Goal: Task Accomplishment & Management: Manage account settings

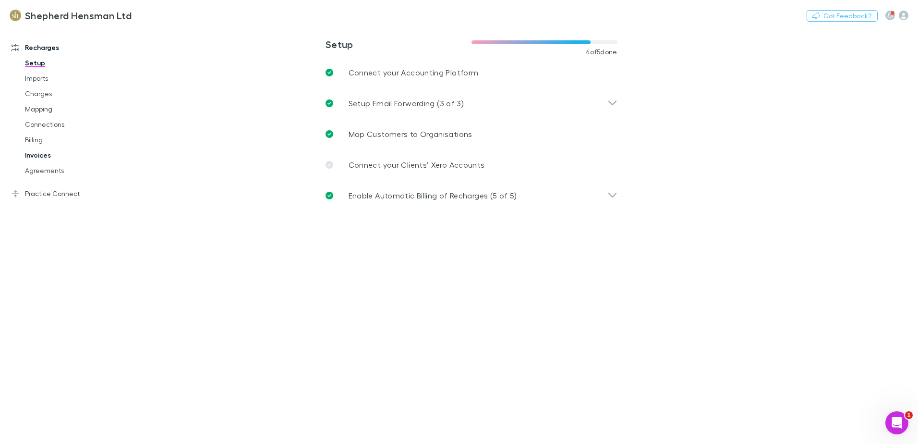
click at [49, 155] on link "Invoices" at bounding box center [72, 154] width 114 height 15
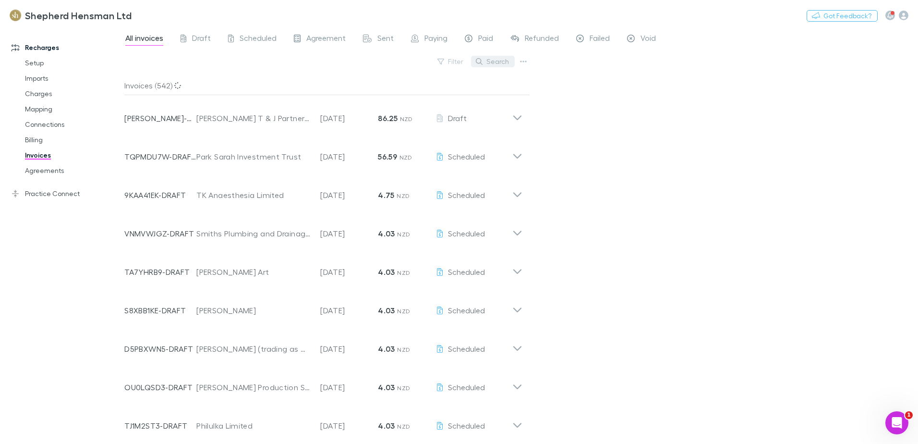
click at [503, 64] on button "Search" at bounding box center [493, 62] width 44 height 12
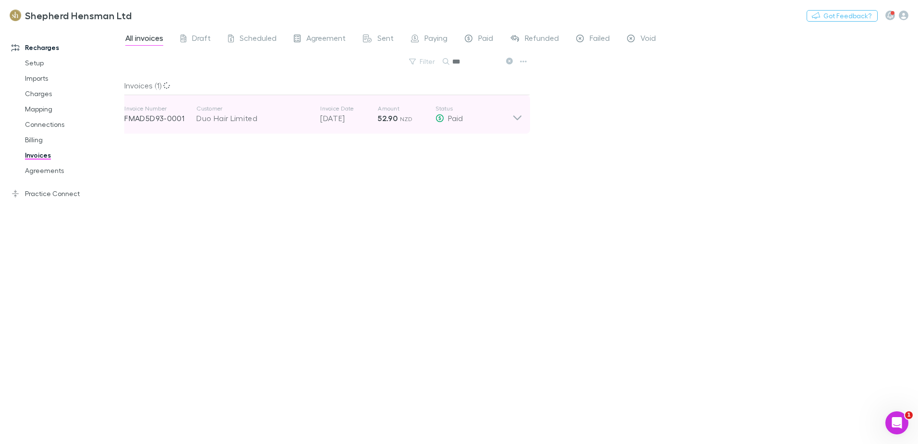
click at [520, 120] on icon at bounding box center [518, 114] width 10 height 19
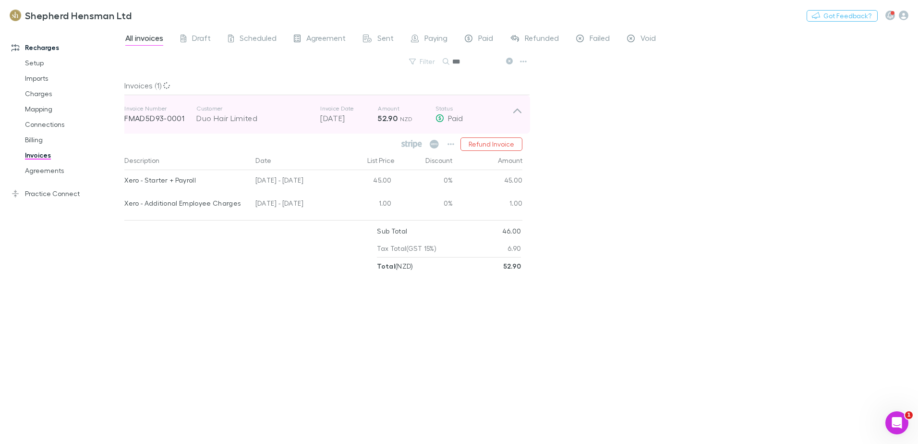
click at [520, 117] on icon at bounding box center [518, 114] width 10 height 19
click at [515, 110] on icon at bounding box center [517, 111] width 8 height 5
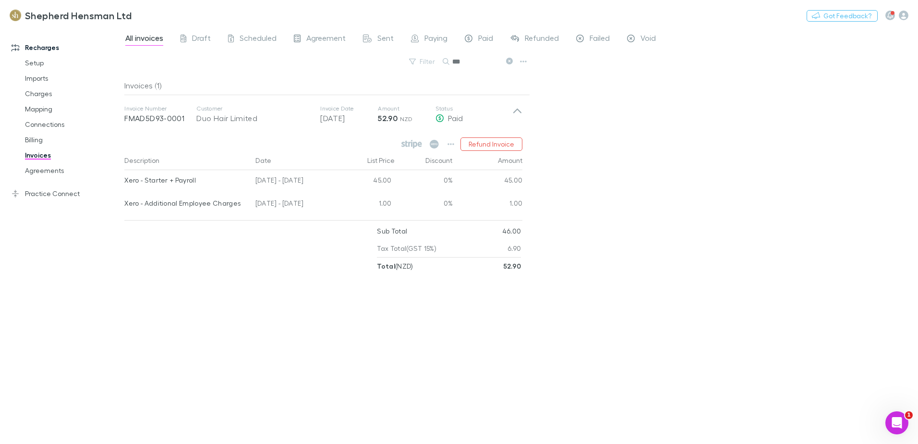
click at [473, 61] on input "***" at bounding box center [476, 61] width 48 height 13
type input "*"
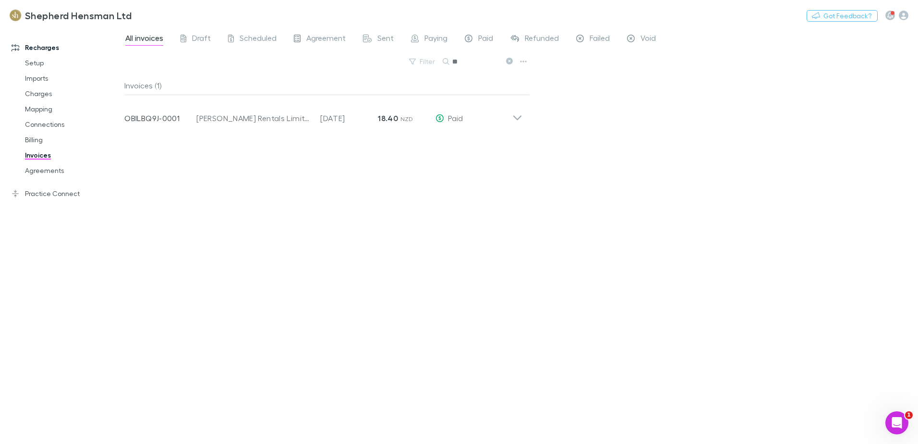
type input "*"
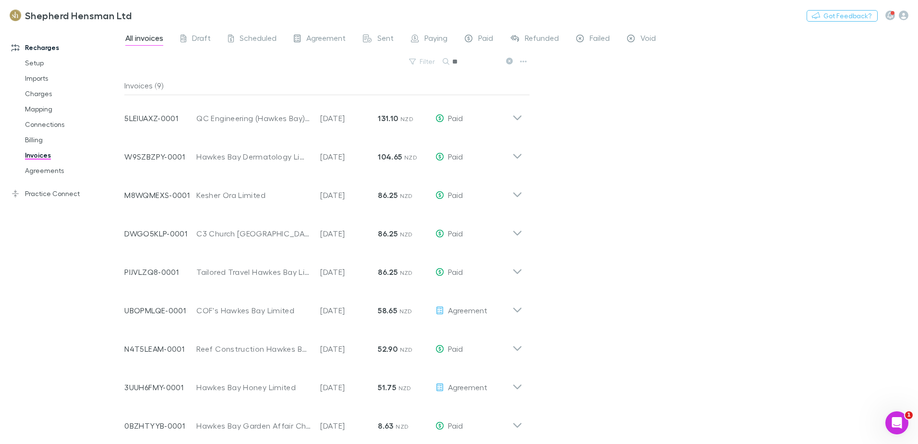
type input "*"
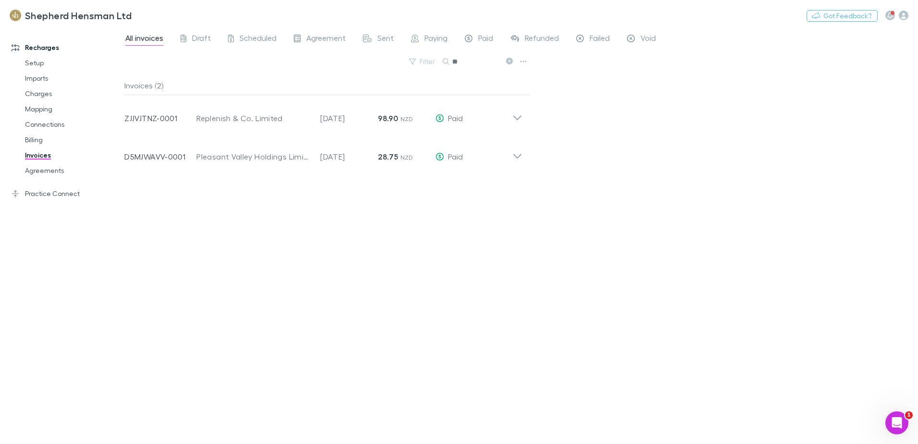
type input "*"
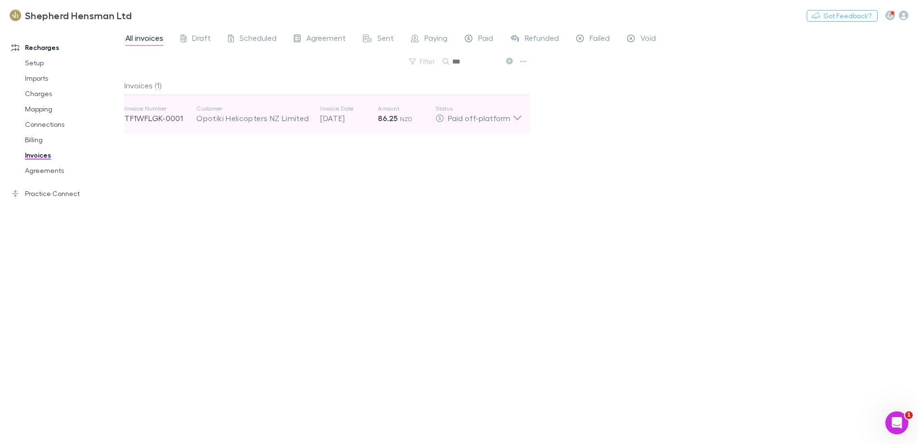
click at [522, 114] on icon at bounding box center [518, 114] width 10 height 19
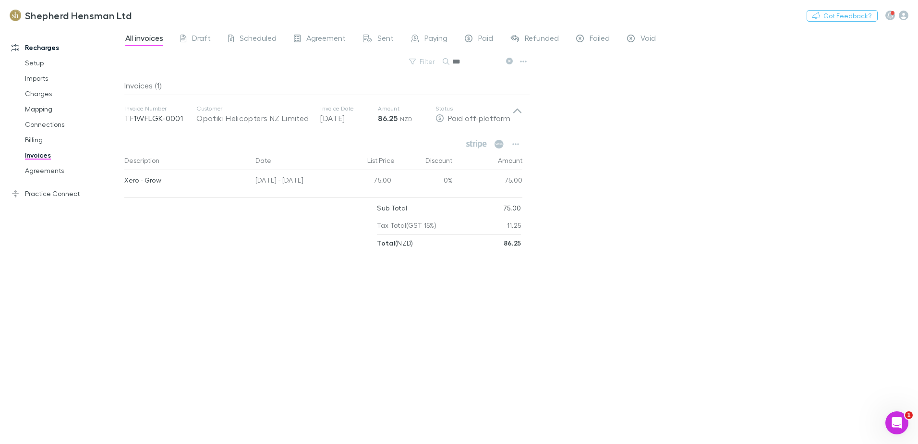
drag, startPoint x: 473, startPoint y: 62, endPoint x: 480, endPoint y: 59, distance: 7.8
click at [473, 62] on input "***" at bounding box center [476, 61] width 48 height 13
type input "*"
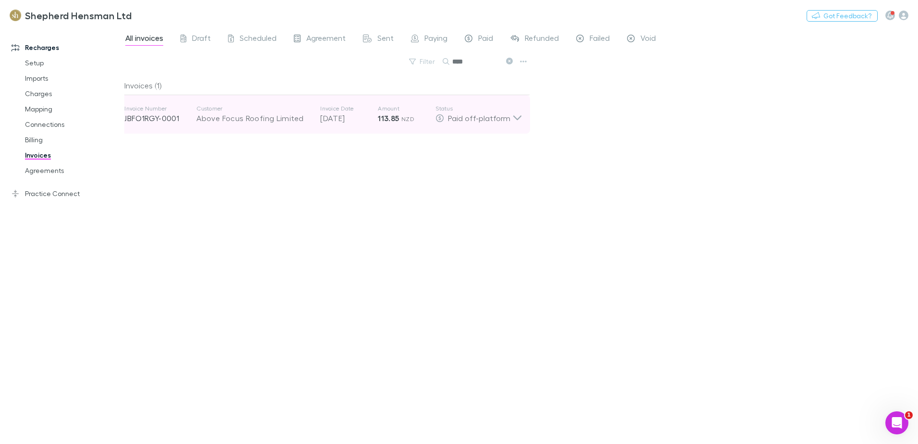
type input "****"
click at [519, 122] on icon at bounding box center [518, 114] width 10 height 19
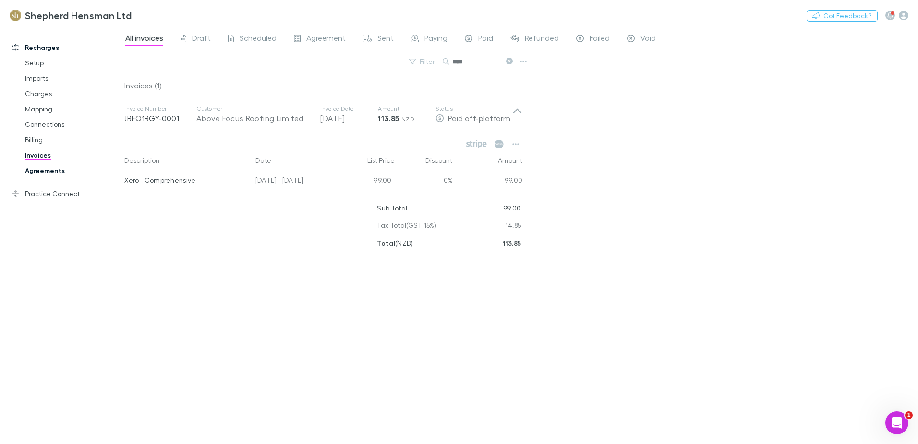
click at [35, 169] on link "Agreements" at bounding box center [72, 170] width 114 height 15
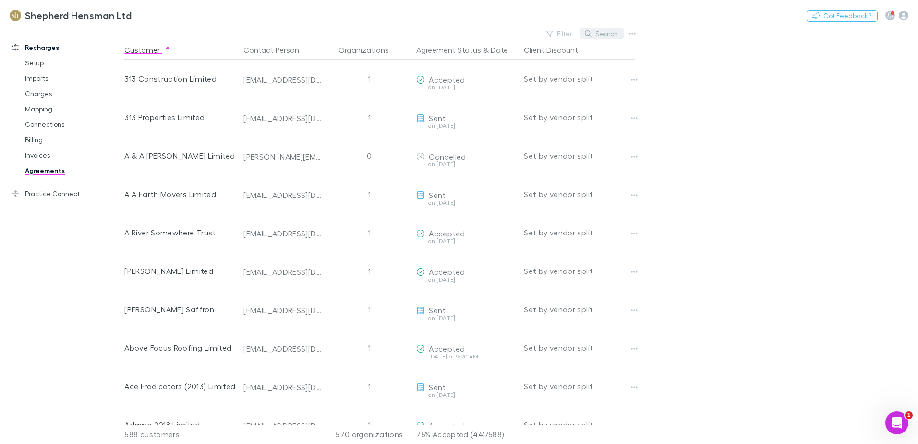
click at [609, 36] on button "Search" at bounding box center [602, 34] width 44 height 12
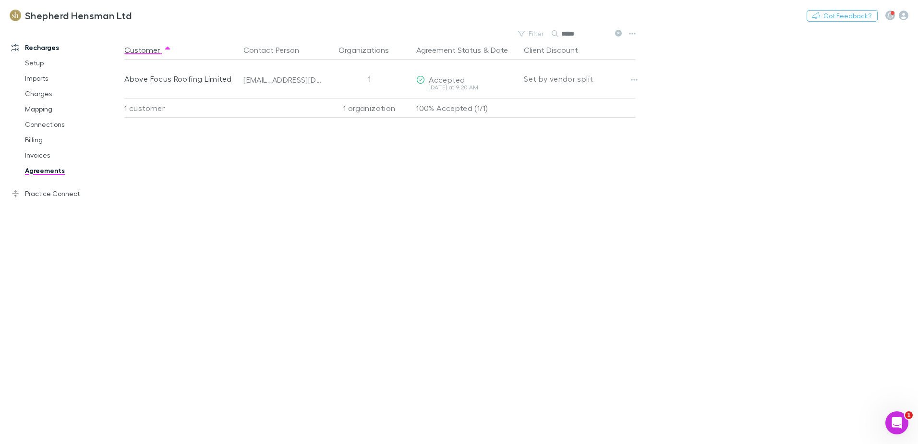
type input "*****"
click at [419, 387] on div "Customer Contact Person Organizations Agreement Status & Date Client Discount A…" at bounding box center [388, 241] width 528 height 403
drag, startPoint x: 359, startPoint y: 277, endPoint x: 247, endPoint y: 256, distance: 114.3
click at [358, 277] on div "Customer Contact Person Organizations Agreement Status & Date Client Discount A…" at bounding box center [388, 241] width 528 height 403
click at [51, 166] on link "Agreements" at bounding box center [72, 170] width 114 height 15
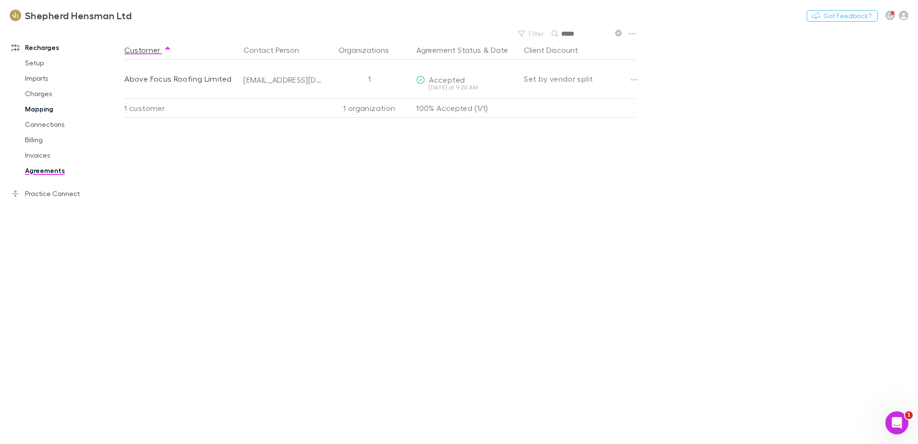
click at [42, 110] on link "Mapping" at bounding box center [72, 108] width 114 height 15
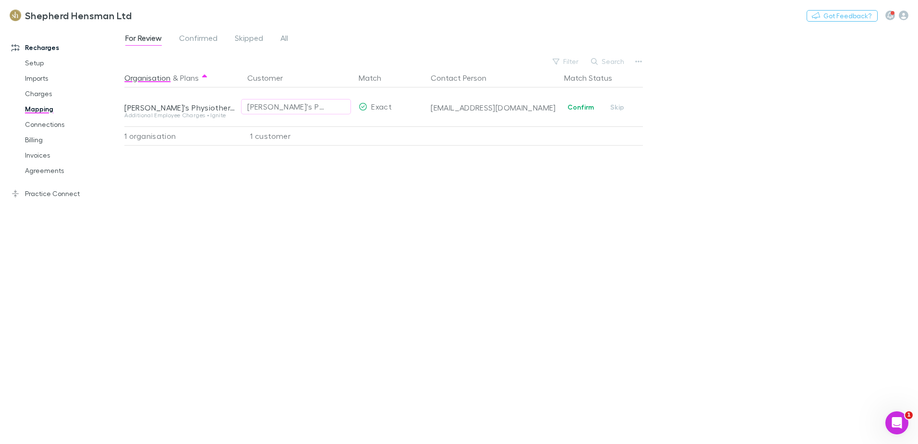
click at [314, 275] on div "Organisation & Plans Customer Match Contact Person Match Status [PERSON_NAME]'s…" at bounding box center [384, 252] width 521 height 368
click at [42, 153] on link "Invoices" at bounding box center [72, 154] width 114 height 15
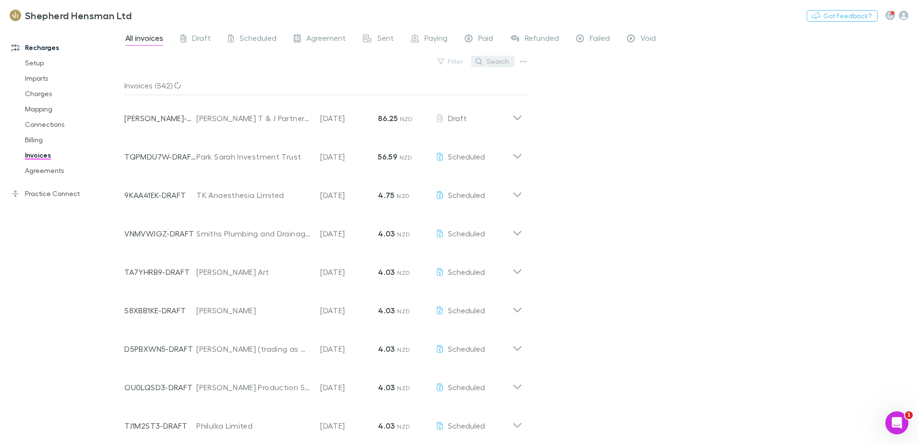
click at [494, 64] on button "Search" at bounding box center [493, 62] width 44 height 12
type input "*"
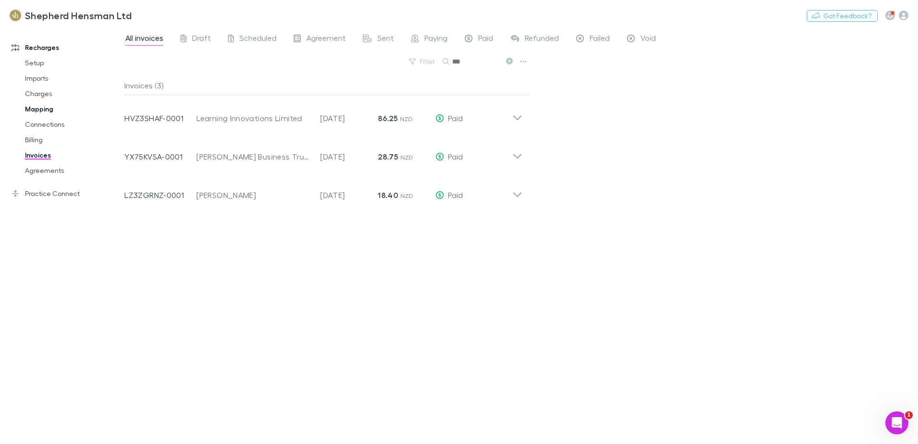
type input "***"
click at [50, 108] on link "Mapping" at bounding box center [72, 108] width 114 height 15
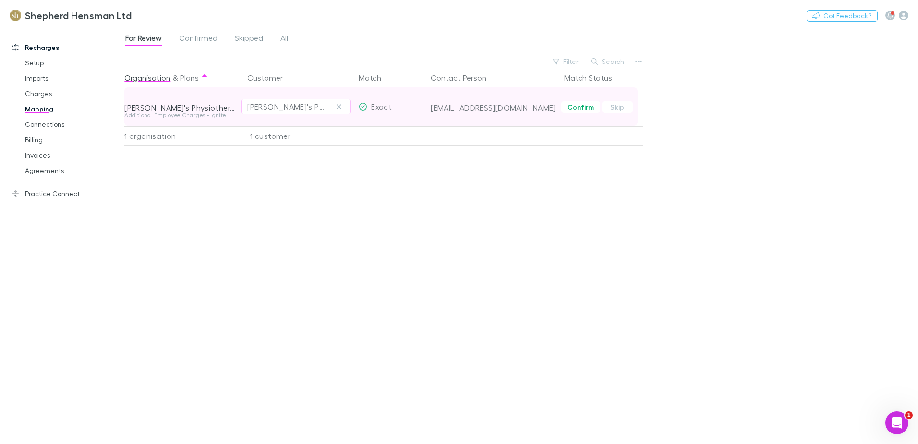
click at [202, 113] on div "Additional Employee Charges • Ignite" at bounding box center [179, 115] width 111 height 6
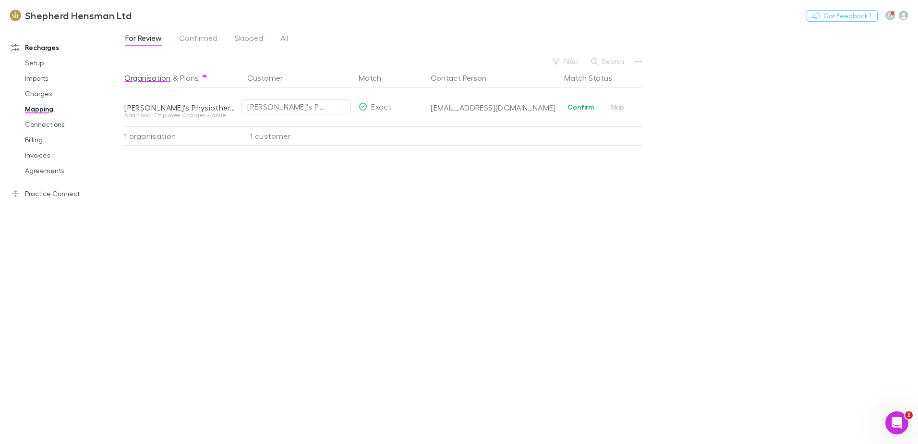
click at [273, 284] on div "Organisation & Plans Customer Match Contact Person Match Status [PERSON_NAME]'s…" at bounding box center [384, 252] width 521 height 368
click at [50, 171] on link "Agreements" at bounding box center [72, 170] width 114 height 15
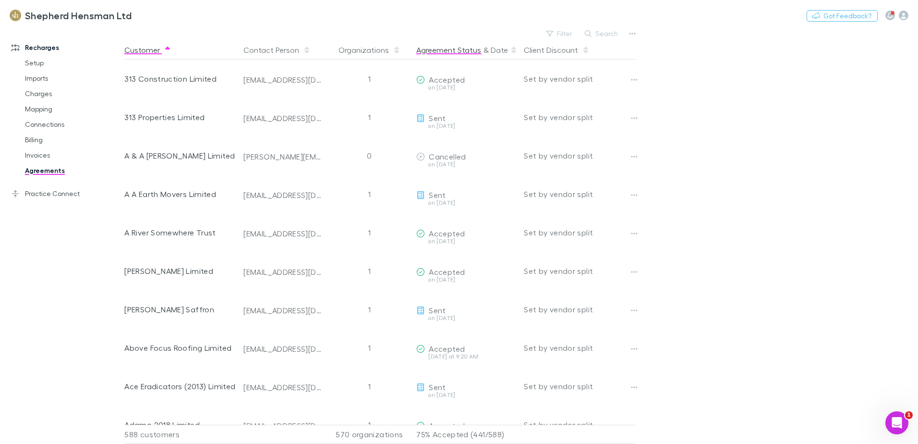
click at [464, 48] on button "Agreement Status" at bounding box center [448, 49] width 65 height 19
click at [566, 32] on button "Filter" at bounding box center [560, 34] width 37 height 12
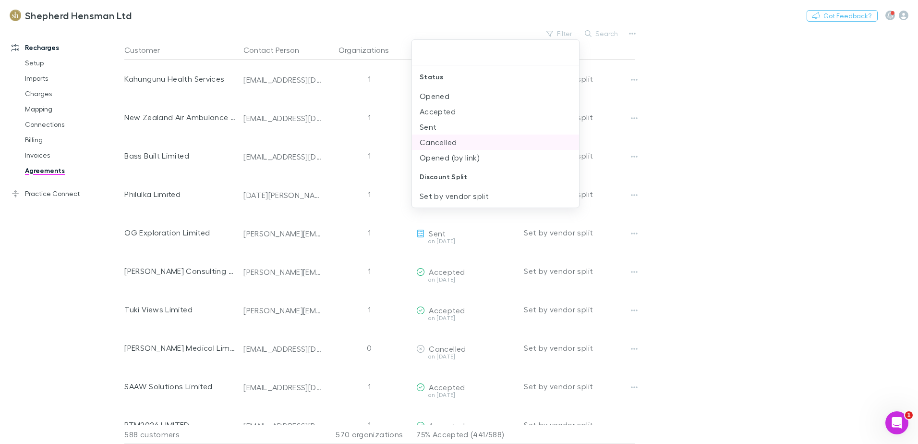
click at [454, 142] on li "Cancelled" at bounding box center [495, 141] width 167 height 15
click at [722, 160] on div at bounding box center [459, 222] width 918 height 444
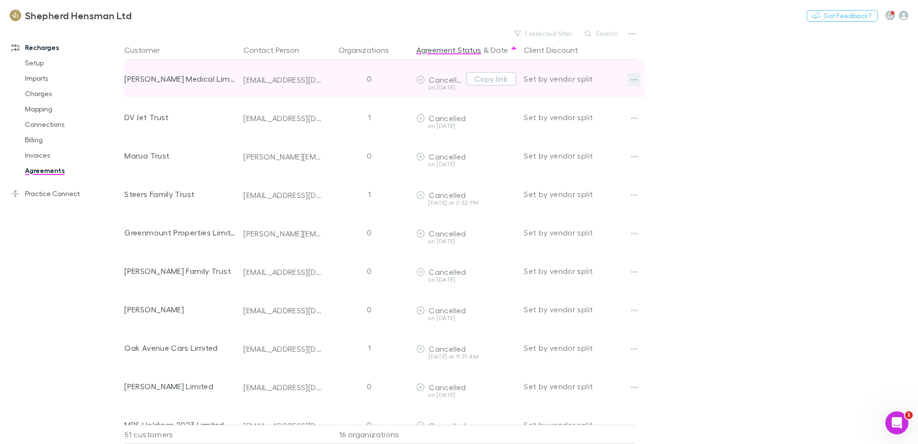
click at [632, 76] on icon "button" at bounding box center [634, 80] width 7 height 8
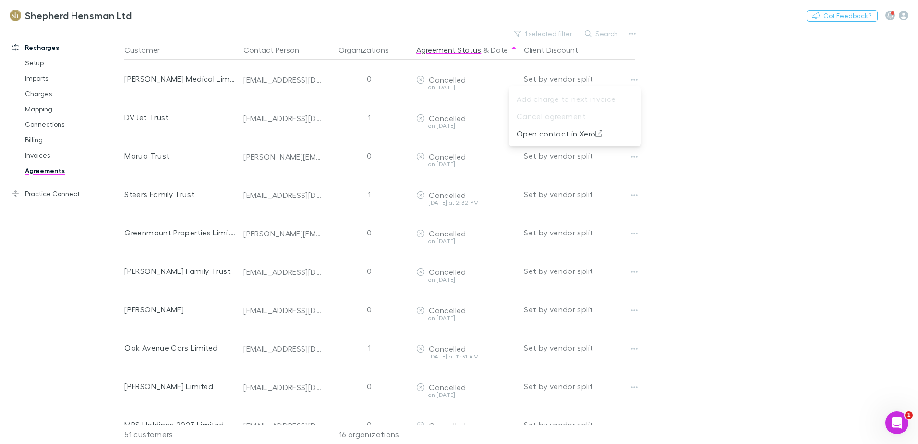
click at [794, 107] on div at bounding box center [459, 222] width 918 height 444
click at [675, 425] on main "1 selected filter Search Customer Contact Person Organizations Agreement Status…" at bounding box center [521, 235] width 794 height 417
drag, startPoint x: 64, startPoint y: 289, endPoint x: 67, endPoint y: 259, distance: 30.4
click at [64, 289] on div "Recharges Setup Imports Charges Mapping Connections Billing Invoices Agreements…" at bounding box center [66, 232] width 132 height 405
click at [550, 33] on button "1 selected filter" at bounding box center [544, 34] width 69 height 12
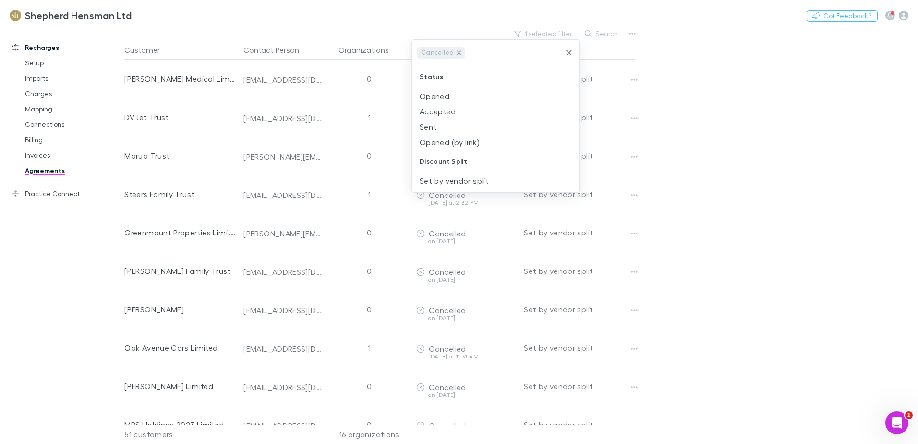
click at [455, 53] on icon at bounding box center [459, 53] width 8 height 8
click at [717, 133] on div at bounding box center [459, 222] width 918 height 444
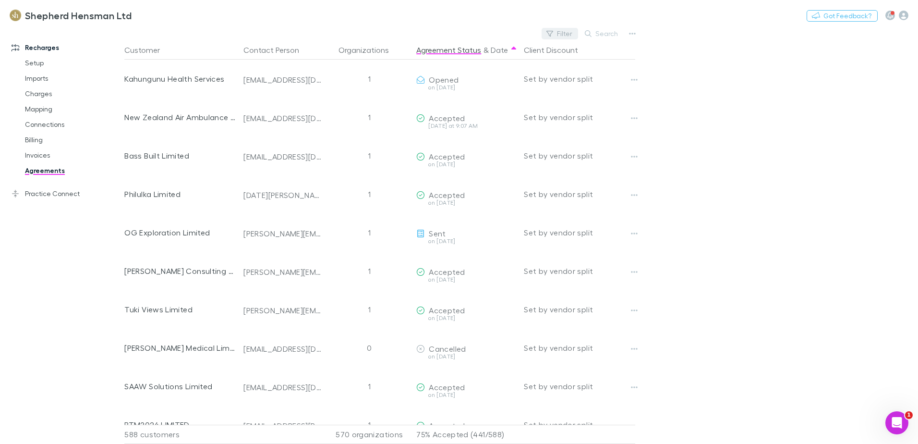
click at [564, 32] on button "Filter" at bounding box center [560, 34] width 37 height 12
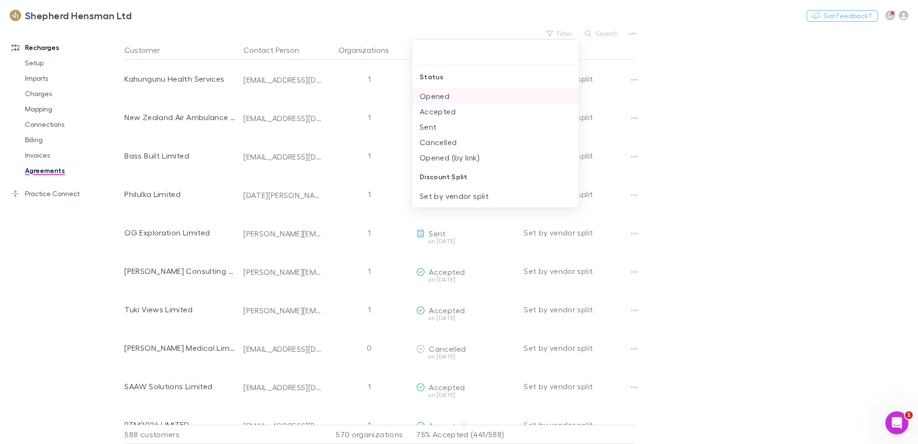
click at [454, 97] on li "Opened" at bounding box center [495, 95] width 167 height 15
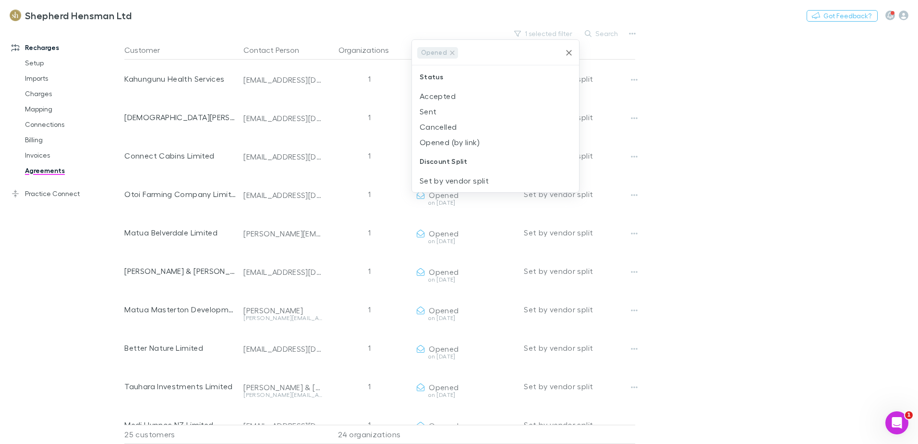
click at [727, 148] on div at bounding box center [459, 222] width 918 height 444
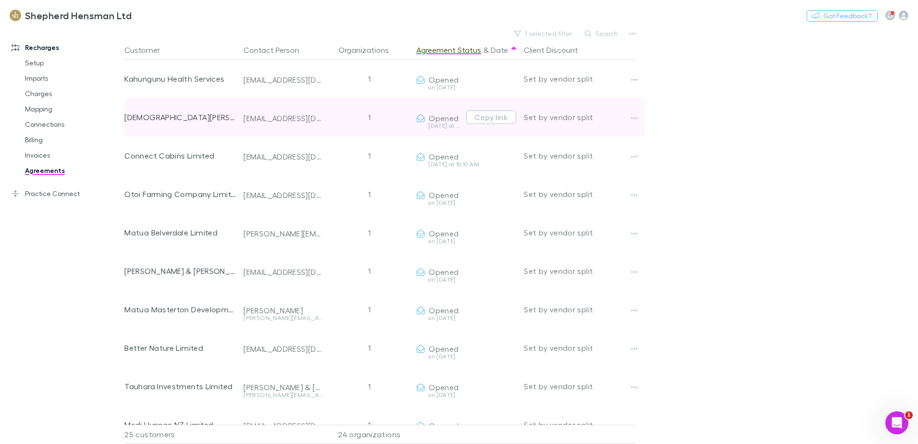
drag, startPoint x: 49, startPoint y: 171, endPoint x: 184, endPoint y: 134, distance: 139.7
click at [49, 171] on link "Agreements" at bounding box center [72, 170] width 114 height 15
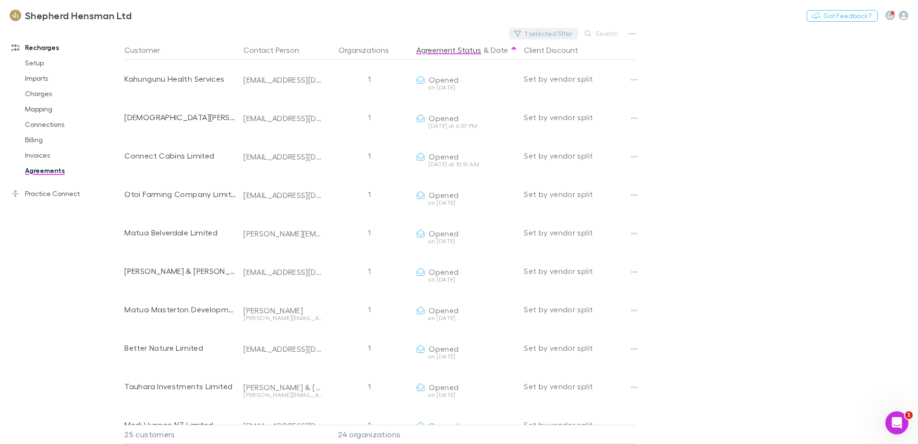
click at [551, 30] on button "1 selected filter" at bounding box center [544, 34] width 69 height 12
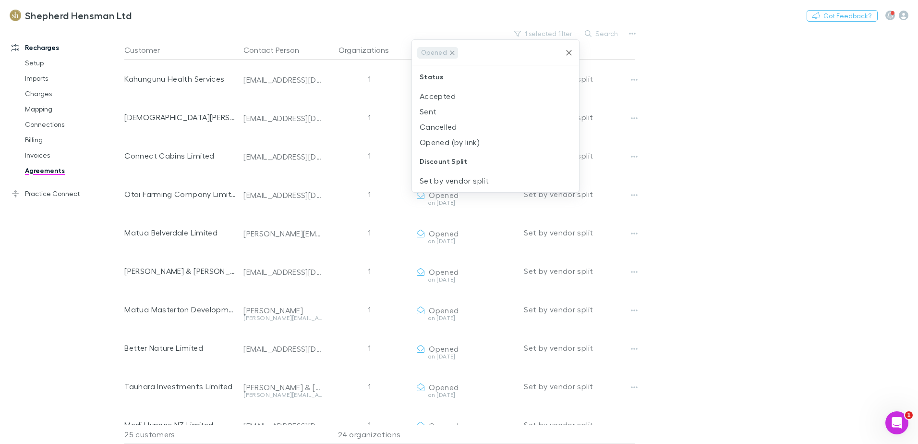
click at [451, 52] on icon at bounding box center [453, 52] width 4 height 4
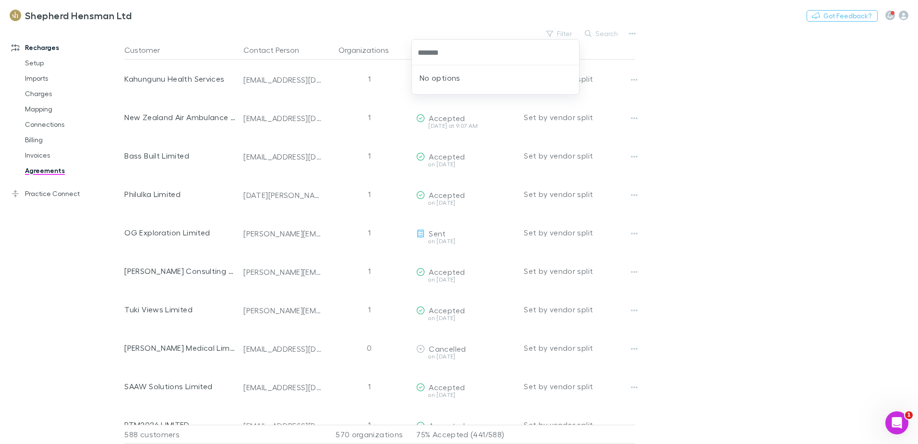
type input "*******"
drag, startPoint x: 704, startPoint y: 197, endPoint x: 711, endPoint y: 187, distance: 12.0
click at [708, 195] on div at bounding box center [459, 222] width 918 height 444
drag, startPoint x: 57, startPoint y: 169, endPoint x: 78, endPoint y: 158, distance: 24.3
click at [57, 169] on link "Agreements" at bounding box center [72, 170] width 114 height 15
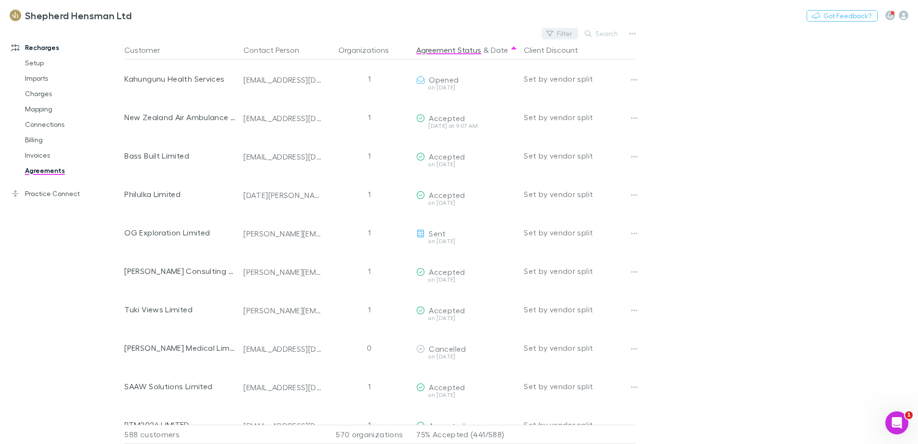
click at [576, 34] on button "Filter" at bounding box center [560, 34] width 37 height 12
type input "*******"
click at [683, 144] on div at bounding box center [459, 222] width 918 height 444
click at [567, 36] on button "Filter" at bounding box center [560, 34] width 37 height 12
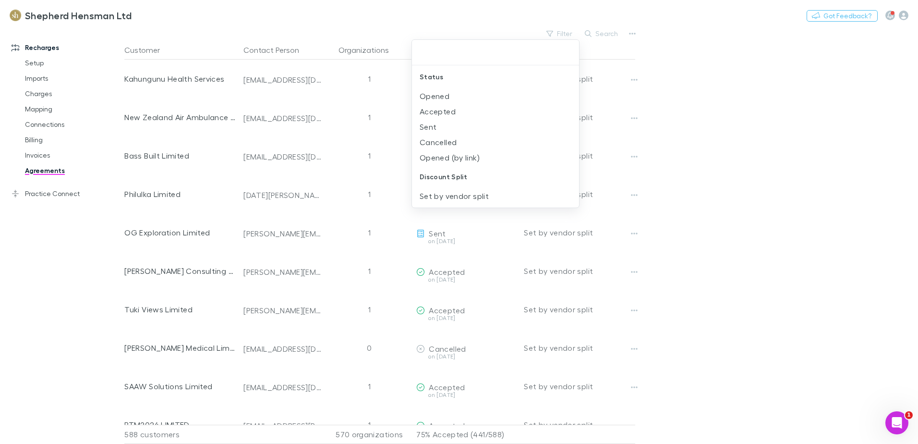
click at [606, 32] on div at bounding box center [459, 222] width 918 height 444
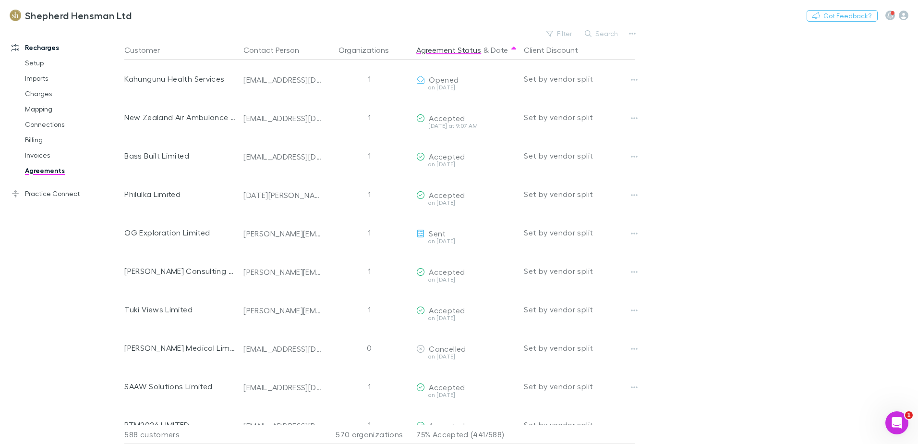
click at [604, 32] on button "Search" at bounding box center [602, 34] width 44 height 12
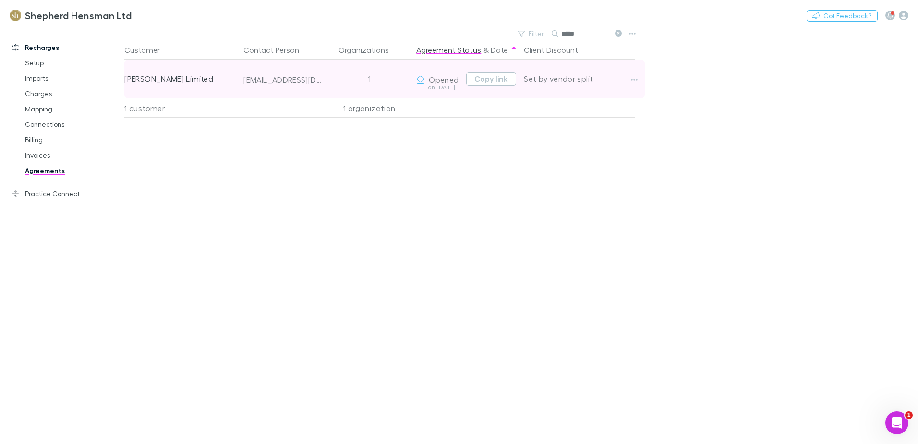
click at [625, 79] on div "Set by vendor split" at bounding box center [579, 79] width 111 height 38
click at [630, 79] on button "button" at bounding box center [634, 79] width 13 height 13
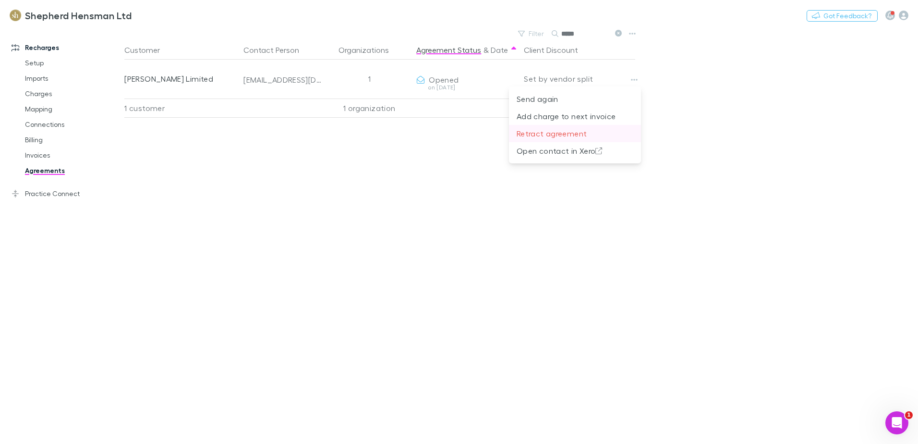
click at [536, 135] on p "Retract agreement" at bounding box center [575, 134] width 117 height 12
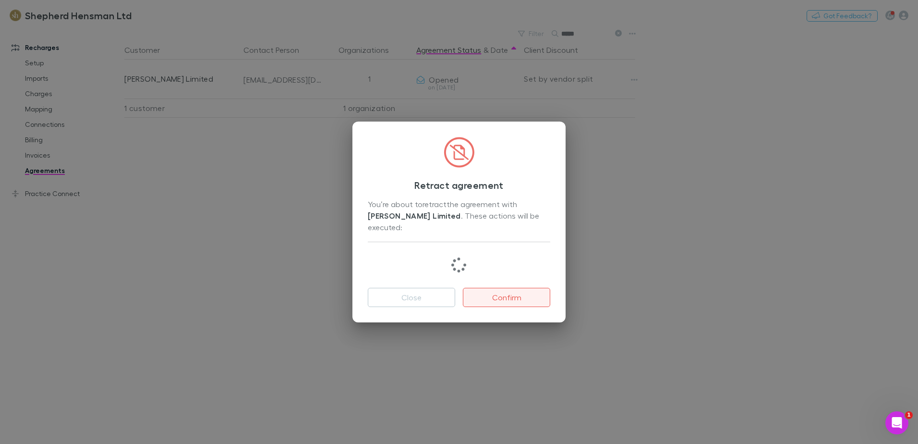
click at [510, 296] on button "Confirm" at bounding box center [506, 297] width 87 height 19
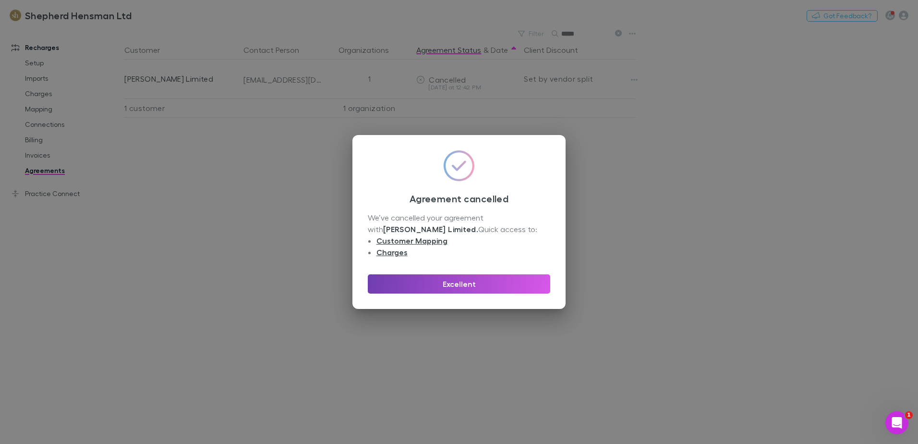
click at [466, 285] on button "Excellent" at bounding box center [459, 283] width 183 height 19
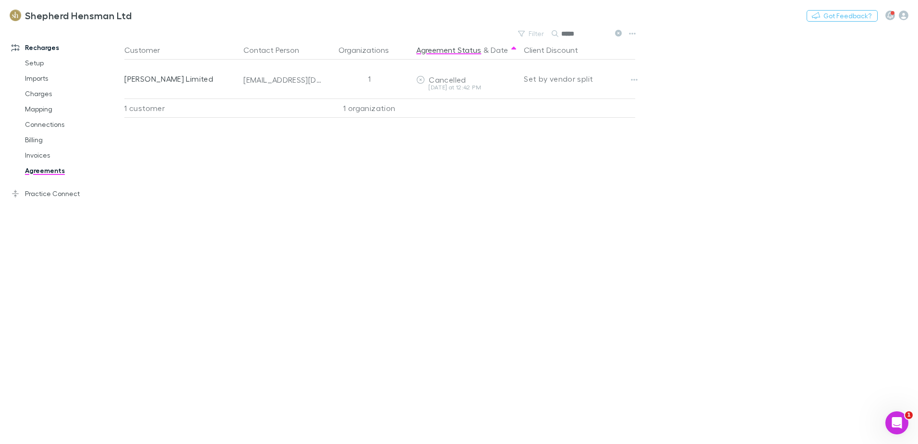
click at [44, 170] on link "Agreements" at bounding box center [72, 170] width 114 height 15
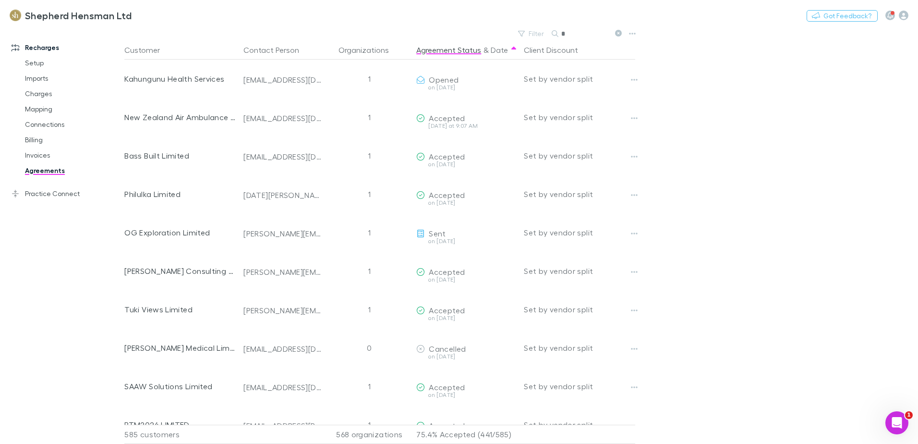
type input "*"
